Goal: Find specific page/section: Find specific page/section

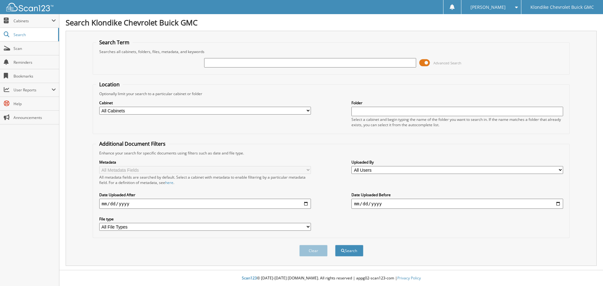
click at [237, 58] on div at bounding box center [310, 62] width 212 height 11
click at [237, 66] on input "text" at bounding box center [310, 62] width 212 height 9
click at [231, 58] on input "text" at bounding box center [310, 62] width 212 height 9
type input "mountain view golf"
click at [353, 250] on button "Search" at bounding box center [349, 251] width 28 height 12
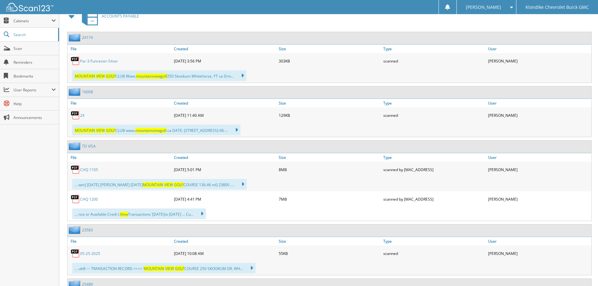
scroll to position [251, 0]
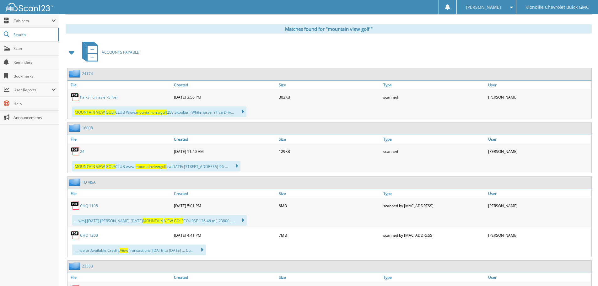
click at [87, 73] on link "2 4 1 7 4" at bounding box center [87, 73] width 11 height 5
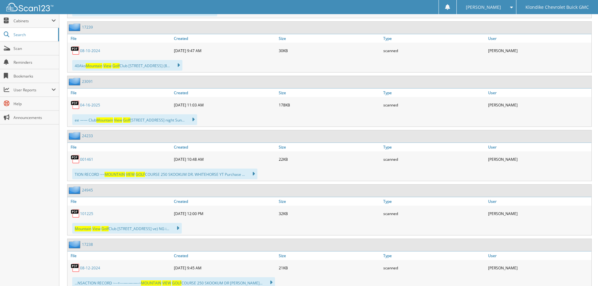
scroll to position [1036, 0]
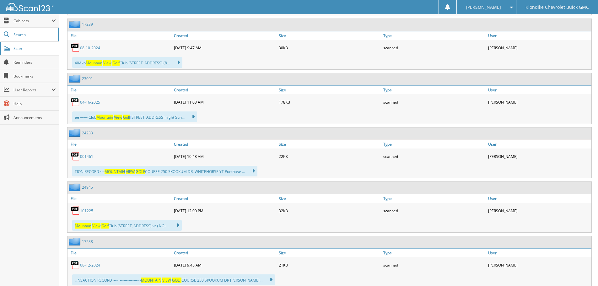
click at [25, 52] on link "Scan" at bounding box center [29, 48] width 59 height 13
